Goal: Transaction & Acquisition: Purchase product/service

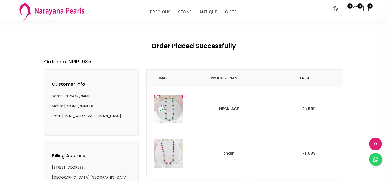
select select "INR"
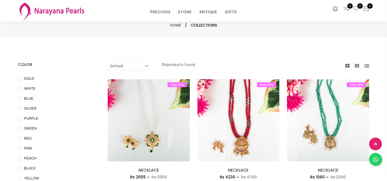
select select "INR"
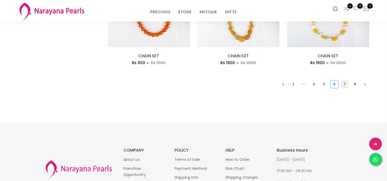
click at [346, 81] on link "7" at bounding box center [345, 84] width 8 height 8
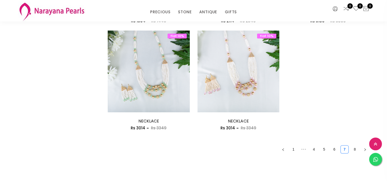
scroll to position [697, 0]
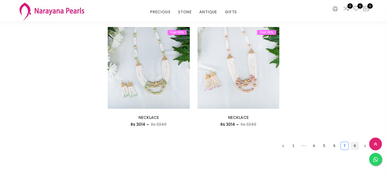
click at [355, 146] on link "8" at bounding box center [355, 146] width 8 height 8
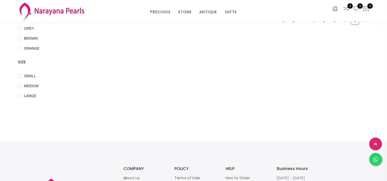
scroll to position [160, 0]
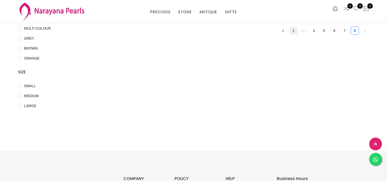
click at [293, 30] on link "1" at bounding box center [294, 31] width 8 height 8
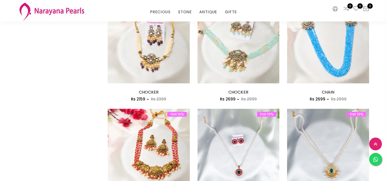
scroll to position [753, 0]
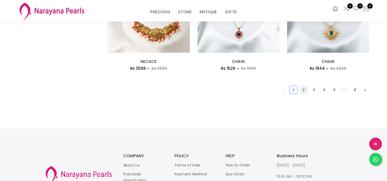
click at [304, 90] on link "2" at bounding box center [304, 90] width 8 height 8
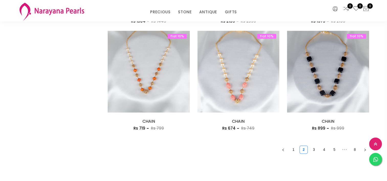
scroll to position [694, 0]
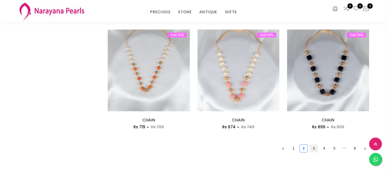
click at [317, 146] on link "3" at bounding box center [314, 149] width 8 height 8
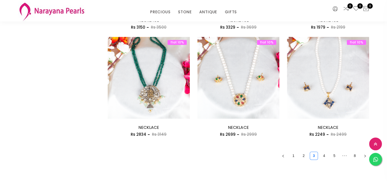
scroll to position [691, 0]
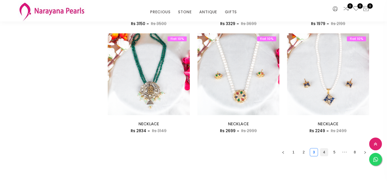
click at [323, 149] on link "4" at bounding box center [324, 152] width 8 height 8
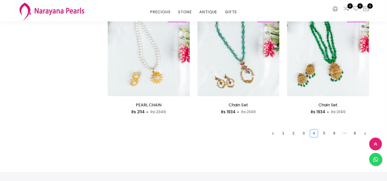
scroll to position [720, 0]
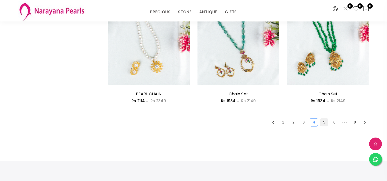
click at [326, 124] on link "5" at bounding box center [324, 122] width 8 height 8
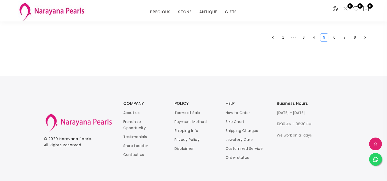
scroll to position [810, 0]
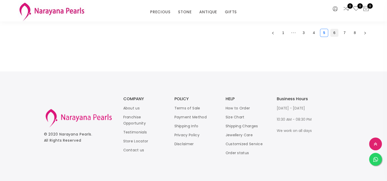
click at [333, 32] on link "6" at bounding box center [335, 33] width 8 height 8
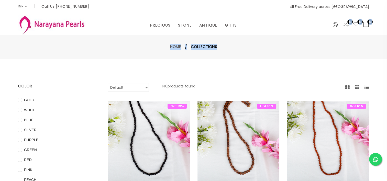
drag, startPoint x: 333, startPoint y: 32, endPoint x: 335, endPoint y: 39, distance: 7.4
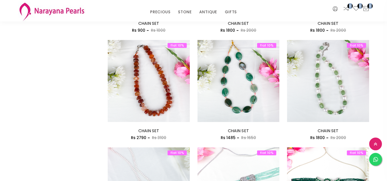
scroll to position [760, 0]
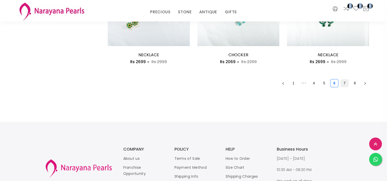
click at [344, 80] on link "7" at bounding box center [345, 83] width 8 height 8
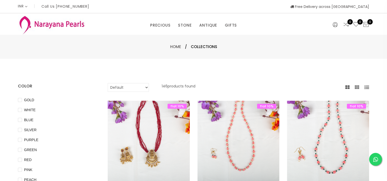
drag, startPoint x: 344, startPoint y: 80, endPoint x: 348, endPoint y: 93, distance: 13.9
drag, startPoint x: 348, startPoint y: 93, endPoint x: 316, endPoint y: 78, distance: 35.5
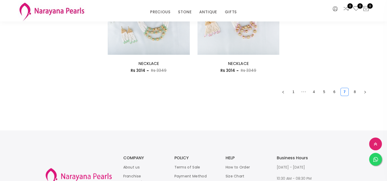
scroll to position [734, 0]
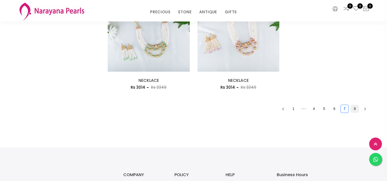
click at [354, 110] on link "8" at bounding box center [355, 109] width 8 height 8
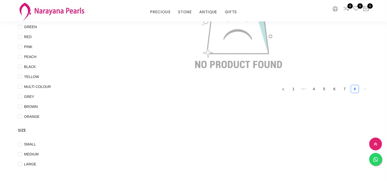
scroll to position [104, 0]
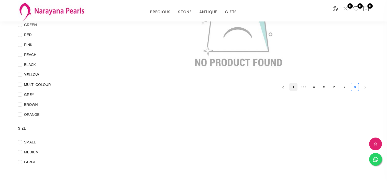
click at [294, 88] on link "1" at bounding box center [294, 87] width 8 height 8
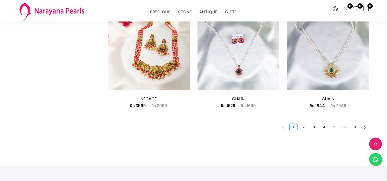
scroll to position [718, 0]
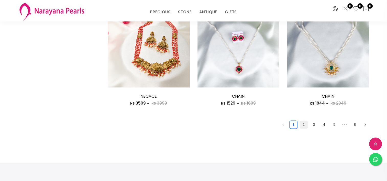
click at [304, 126] on link "2" at bounding box center [304, 125] width 8 height 8
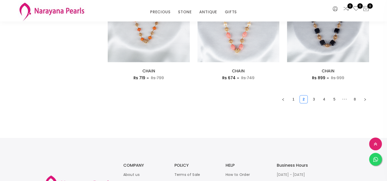
scroll to position [745, 0]
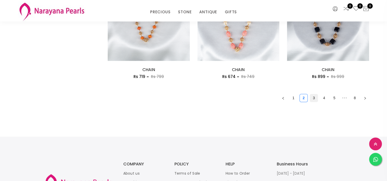
click at [316, 96] on link "3" at bounding box center [314, 98] width 8 height 8
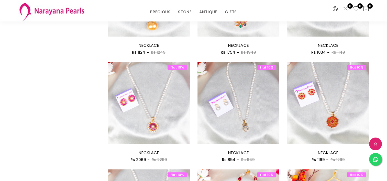
scroll to position [435, 0]
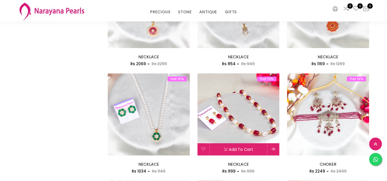
click at [241, 104] on img at bounding box center [239, 114] width 82 height 82
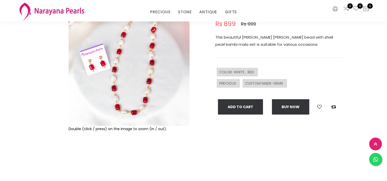
scroll to position [59, 0]
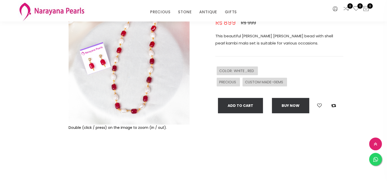
click at [139, 68] on img at bounding box center [129, 64] width 121 height 121
